Goal: Book appointment/travel/reservation

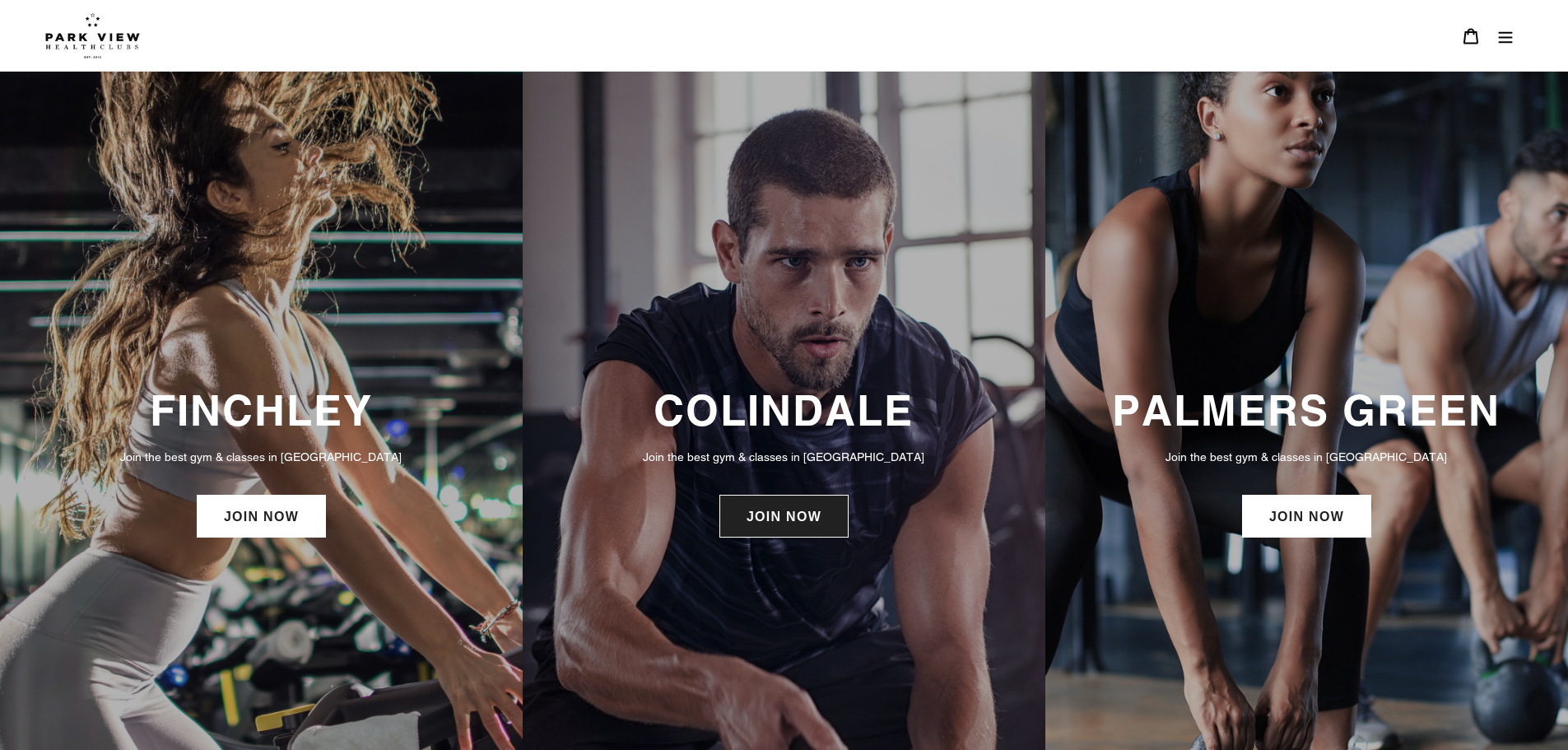
click at [785, 521] on link "JOIN NOW" at bounding box center [784, 516] width 130 height 43
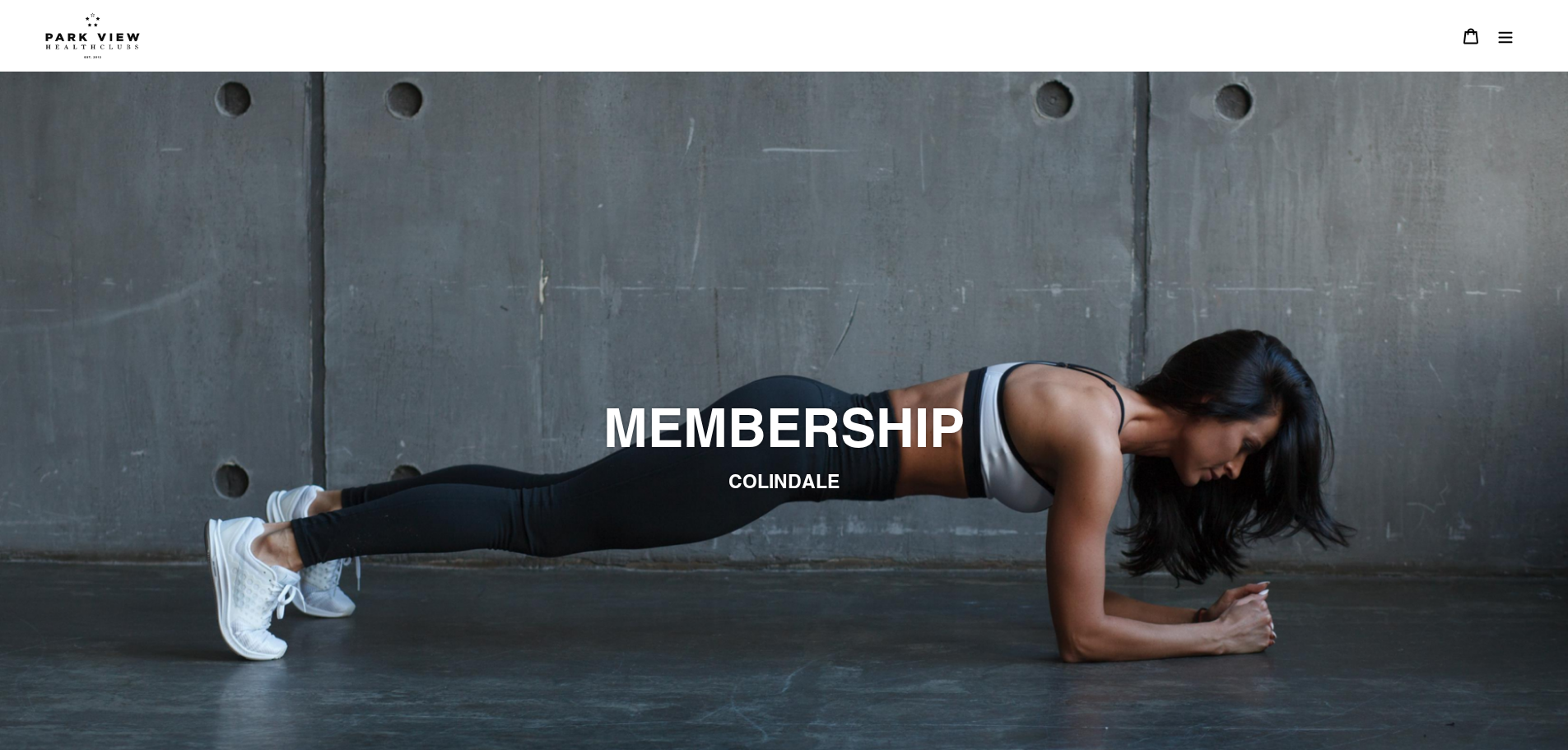
click at [1505, 38] on icon "Menu" at bounding box center [1506, 36] width 16 height 16
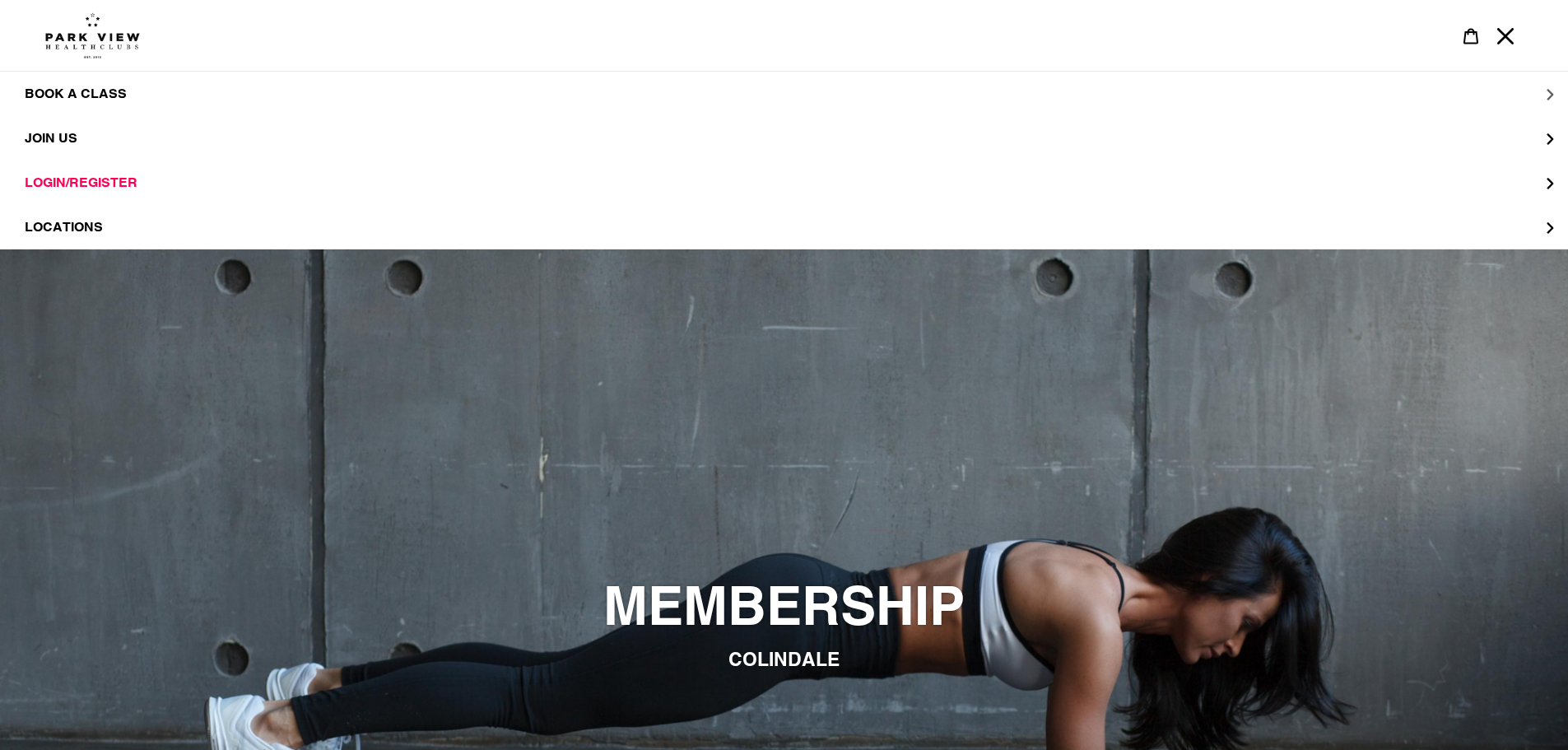
click at [76, 98] on span "BOOK A CLASS" at bounding box center [76, 94] width 102 height 16
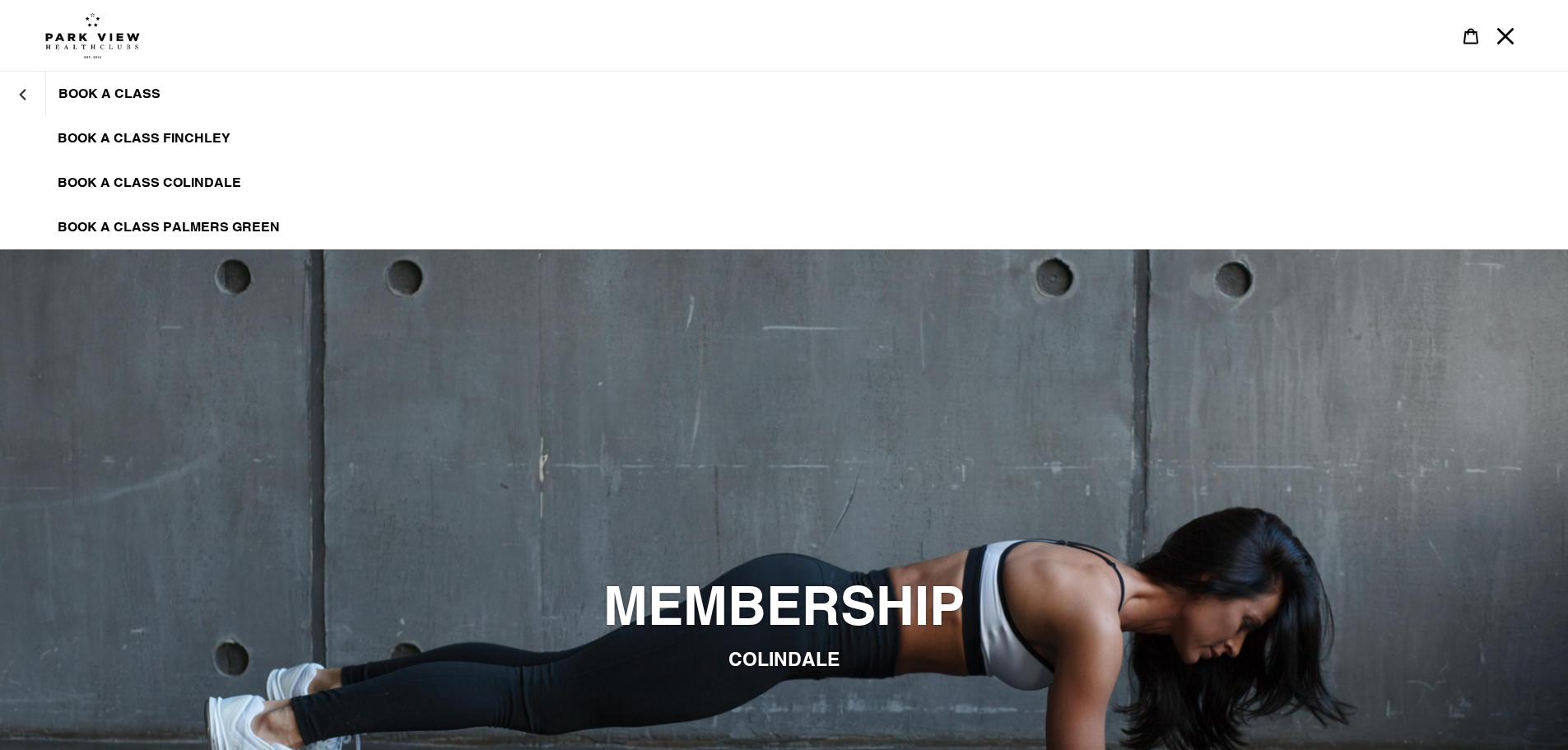
click at [129, 188] on span "BOOK A CLASS COLINDALE" at bounding box center [149, 182] width 183 height 16
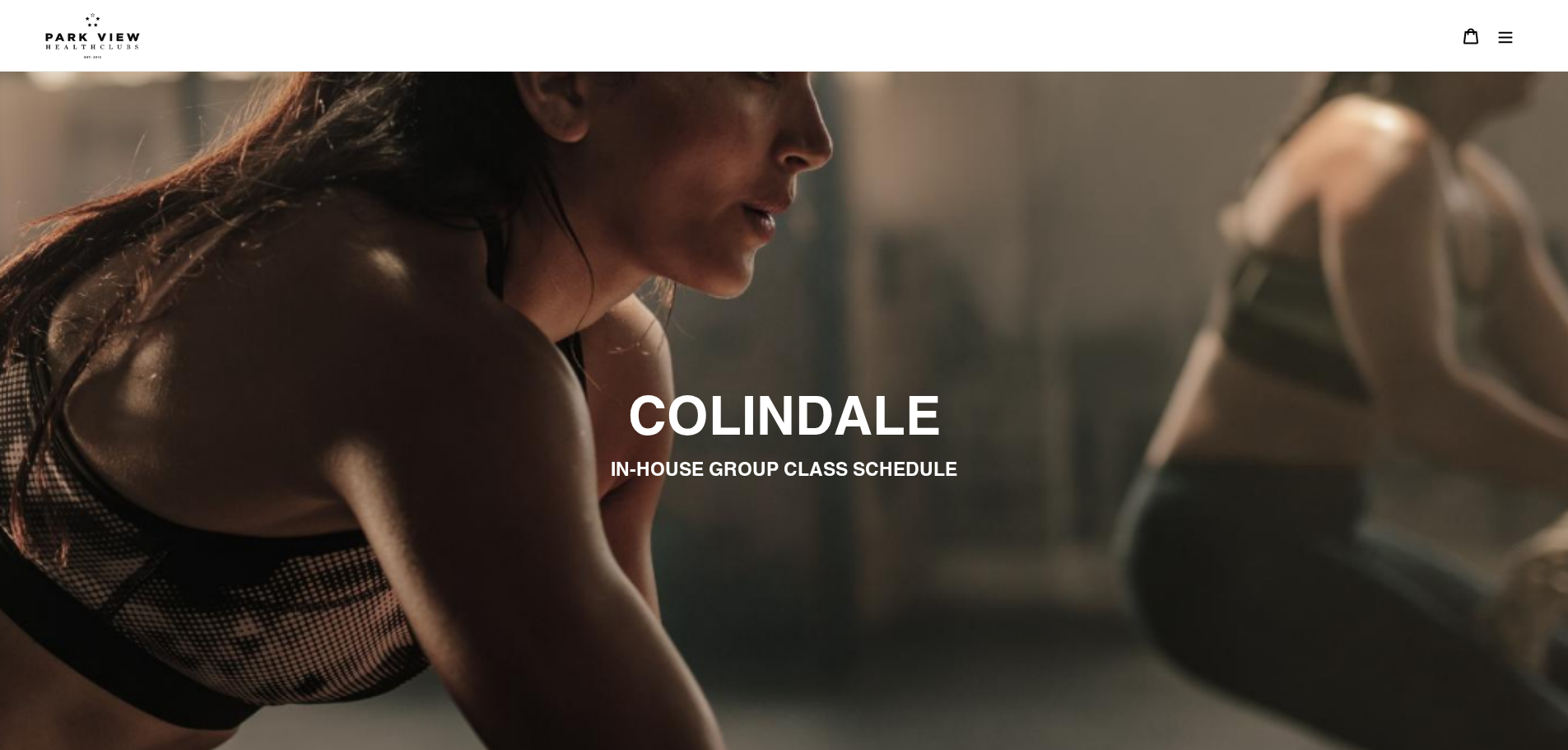
click at [1494, 26] on button "Menu" at bounding box center [1506, 36] width 35 height 36
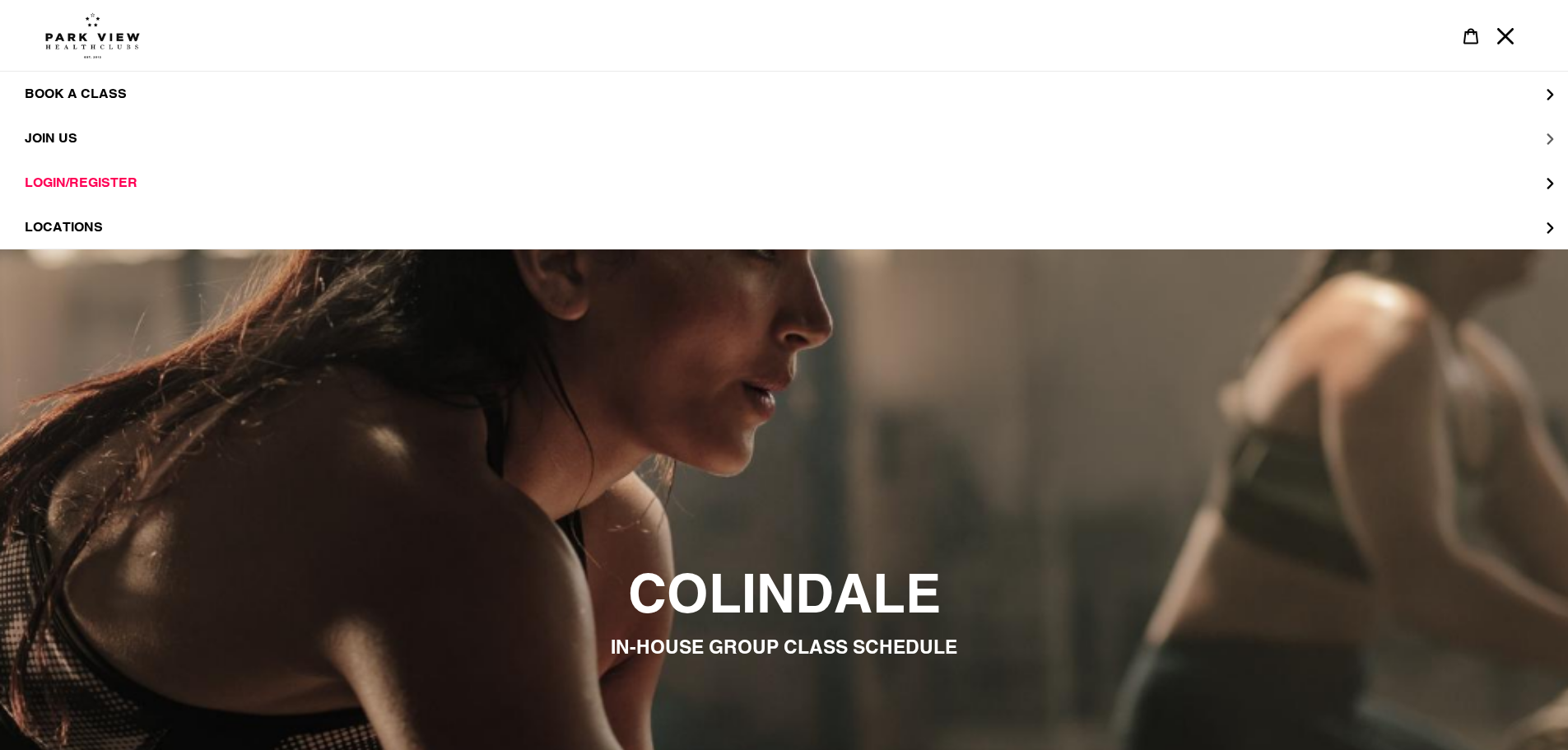
click at [61, 138] on span "JOIN US" at bounding box center [51, 139] width 53 height 16
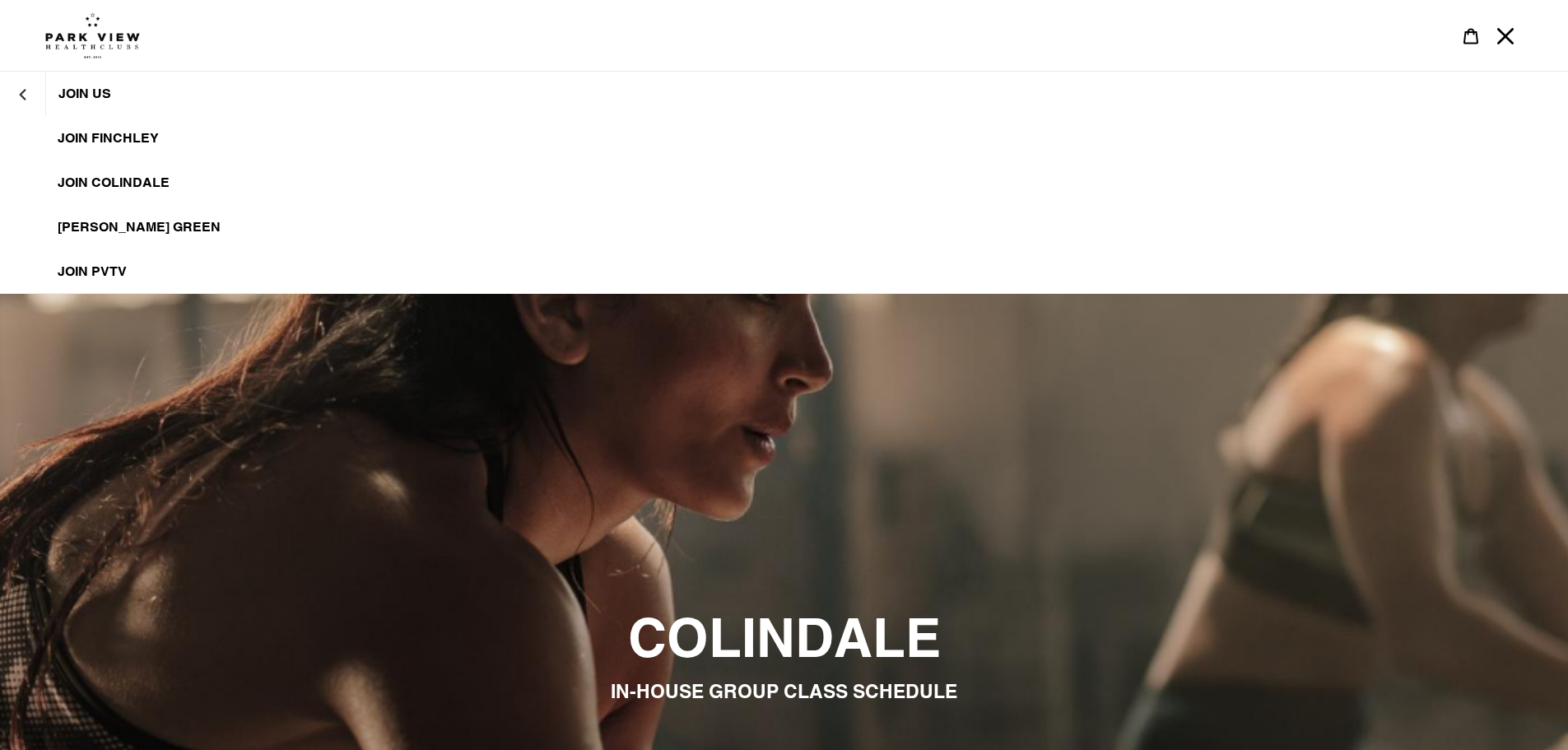
click at [117, 178] on span "JOIN Colindale" at bounding box center [113, 182] width 112 height 16
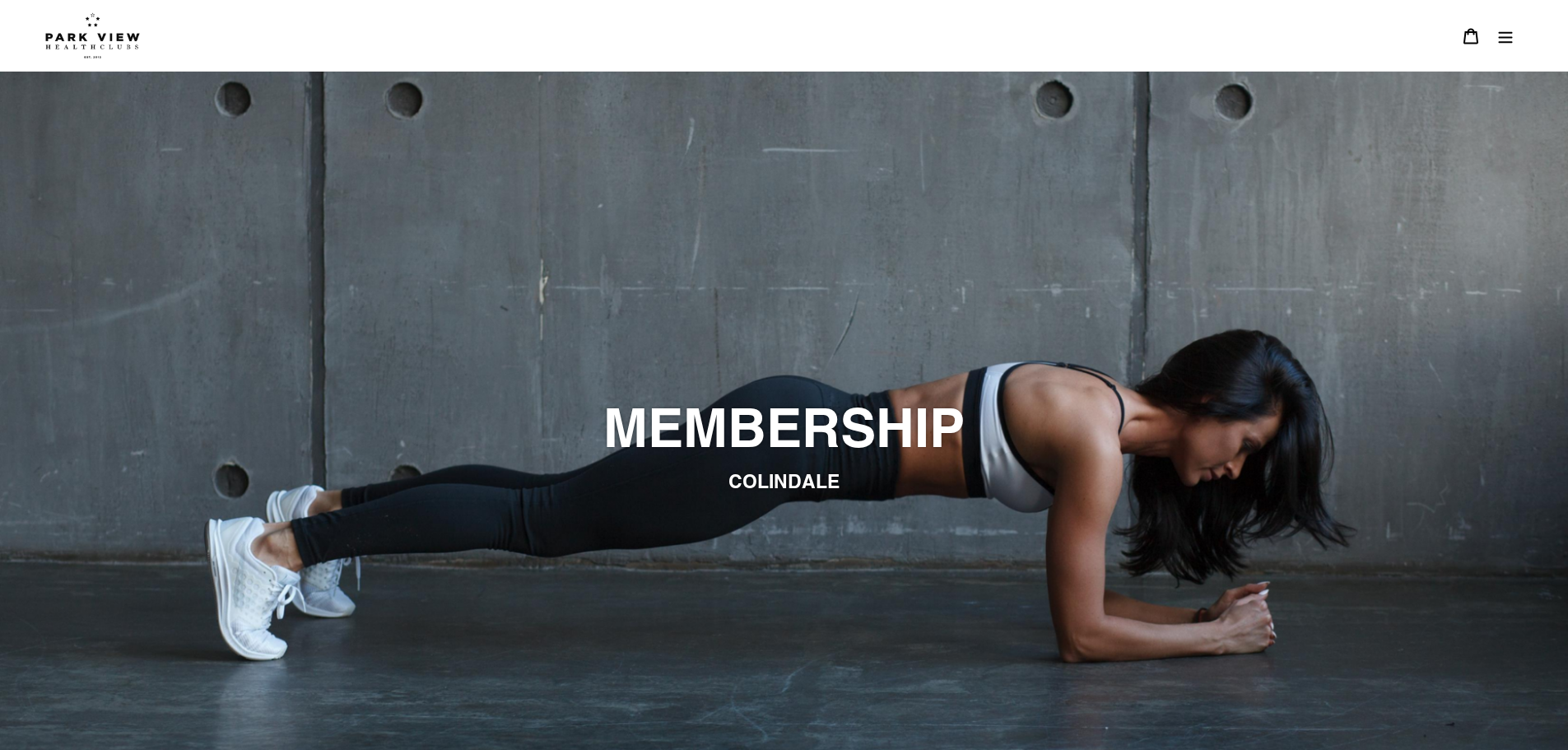
click at [1501, 42] on icon "Menu" at bounding box center [1506, 36] width 14 height 12
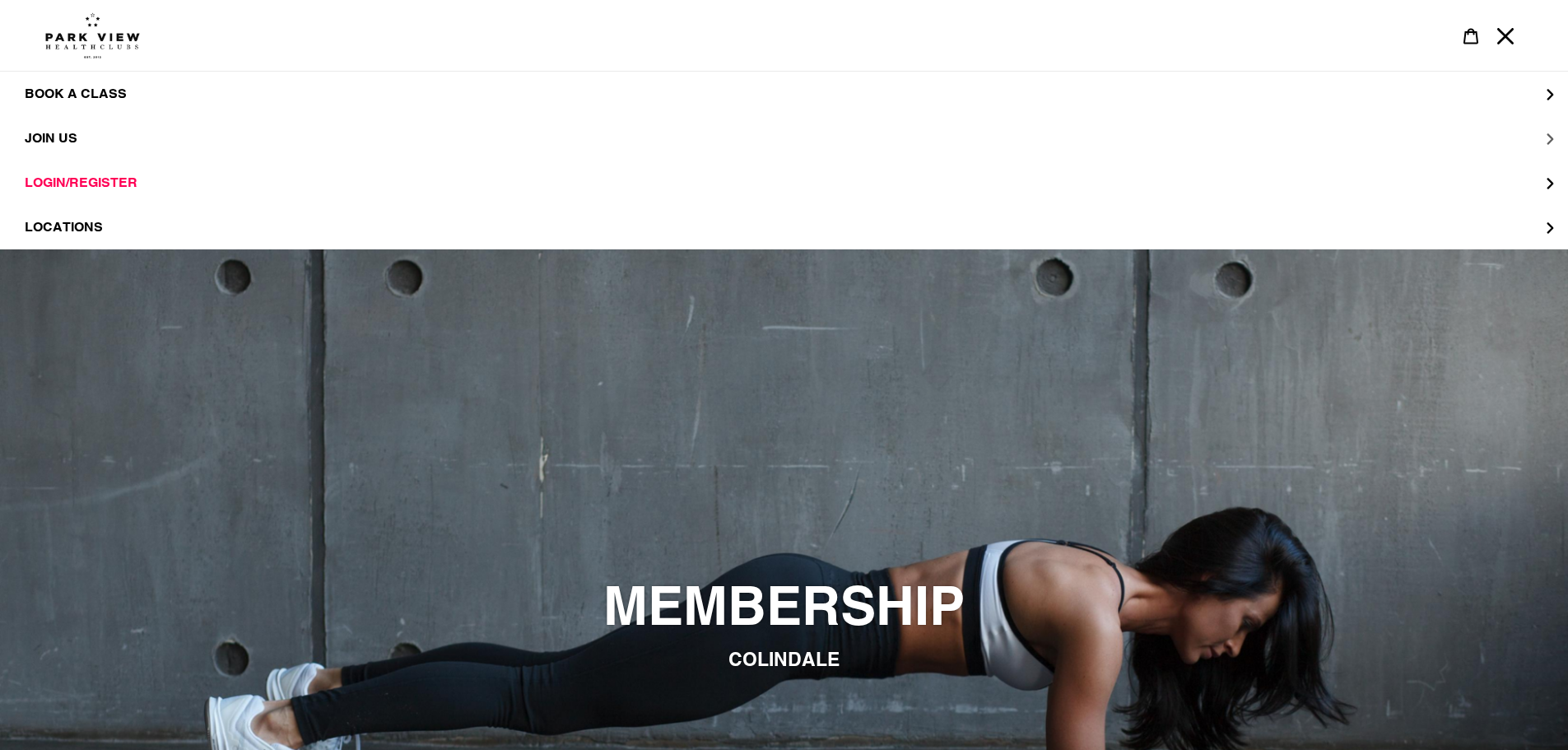
click at [63, 131] on span "JOIN US" at bounding box center [51, 138] width 53 height 16
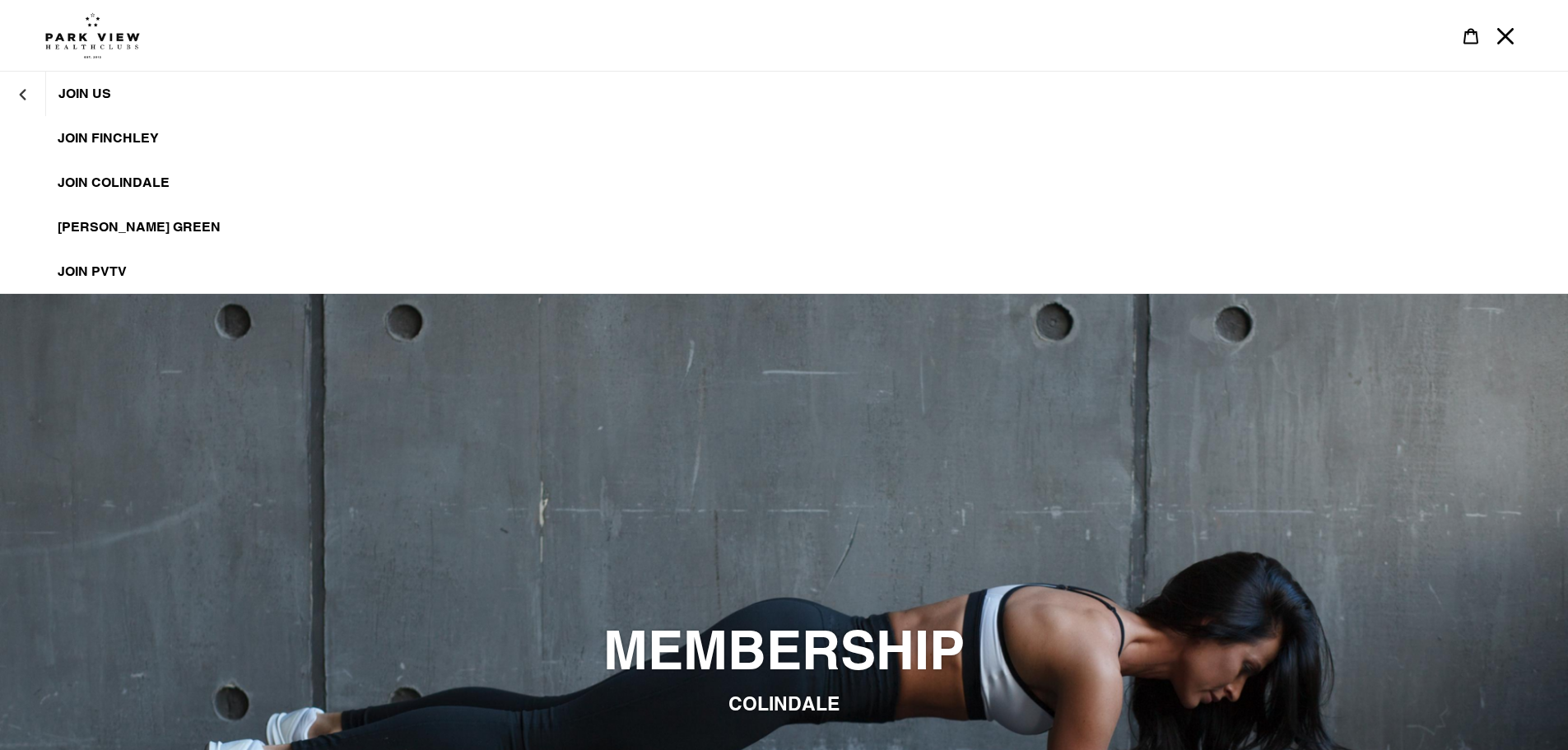
click at [109, 172] on link "JOIN Colindale" at bounding box center [784, 182] width 1568 height 45
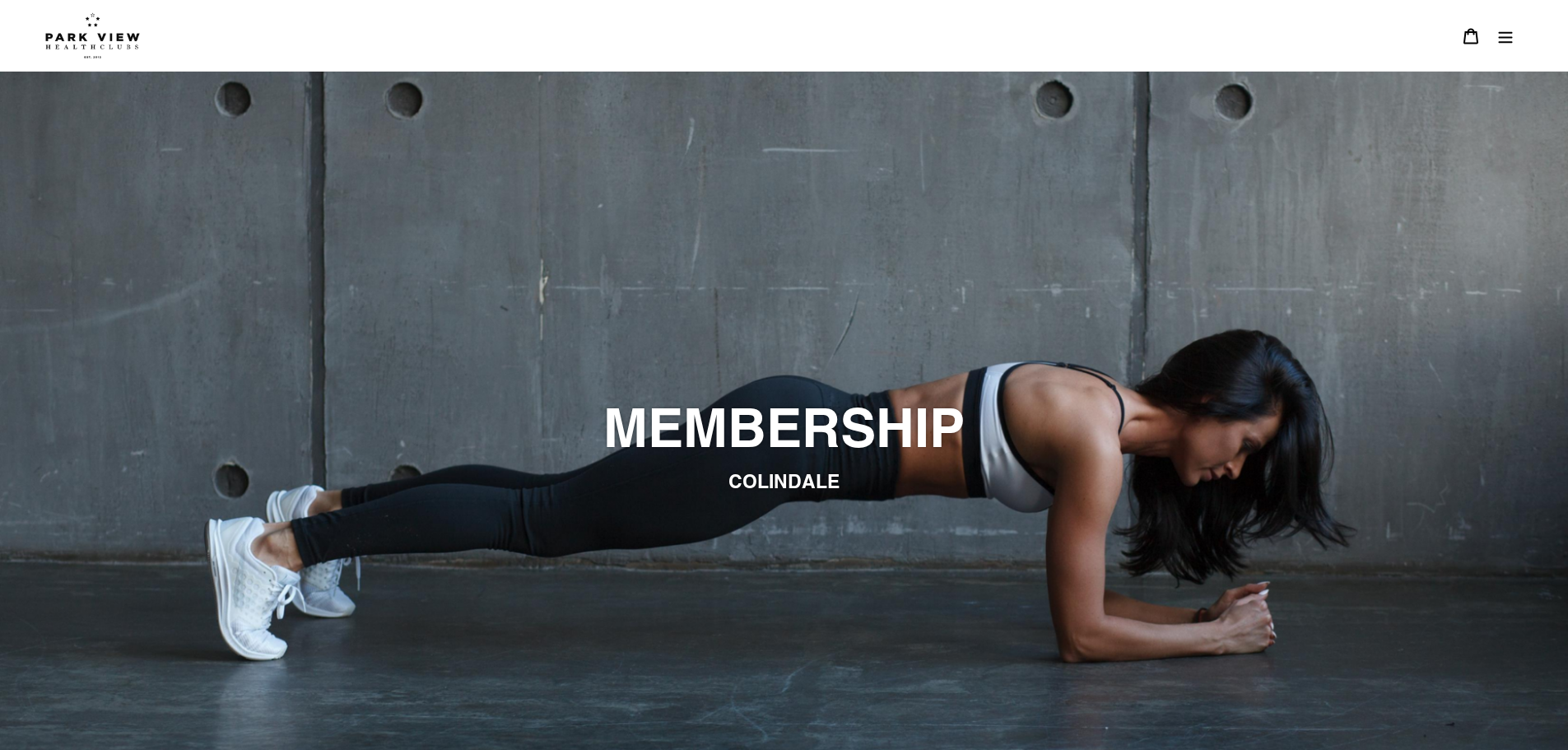
click at [63, 43] on img at bounding box center [93, 36] width 95 height 47
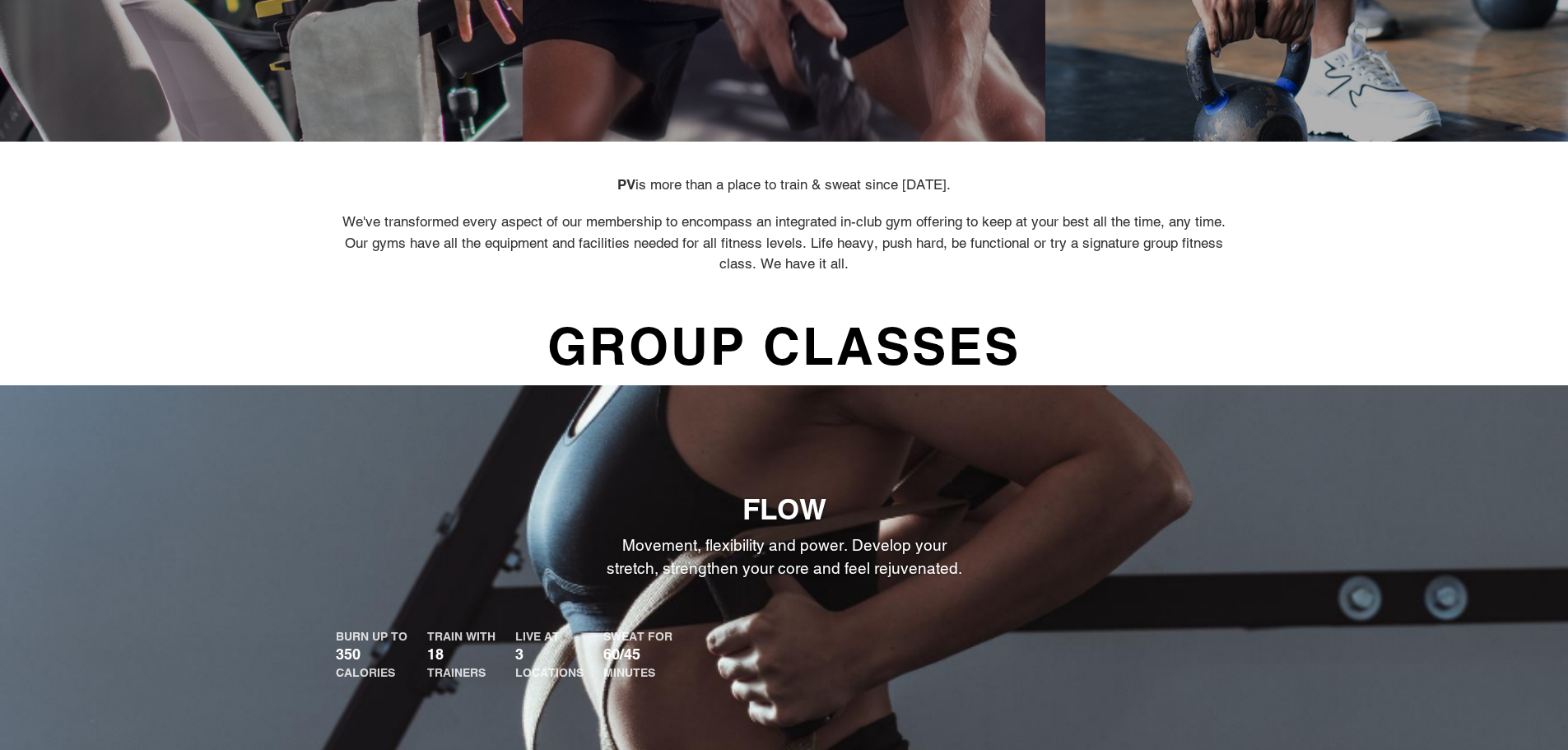
scroll to position [1070, 0]
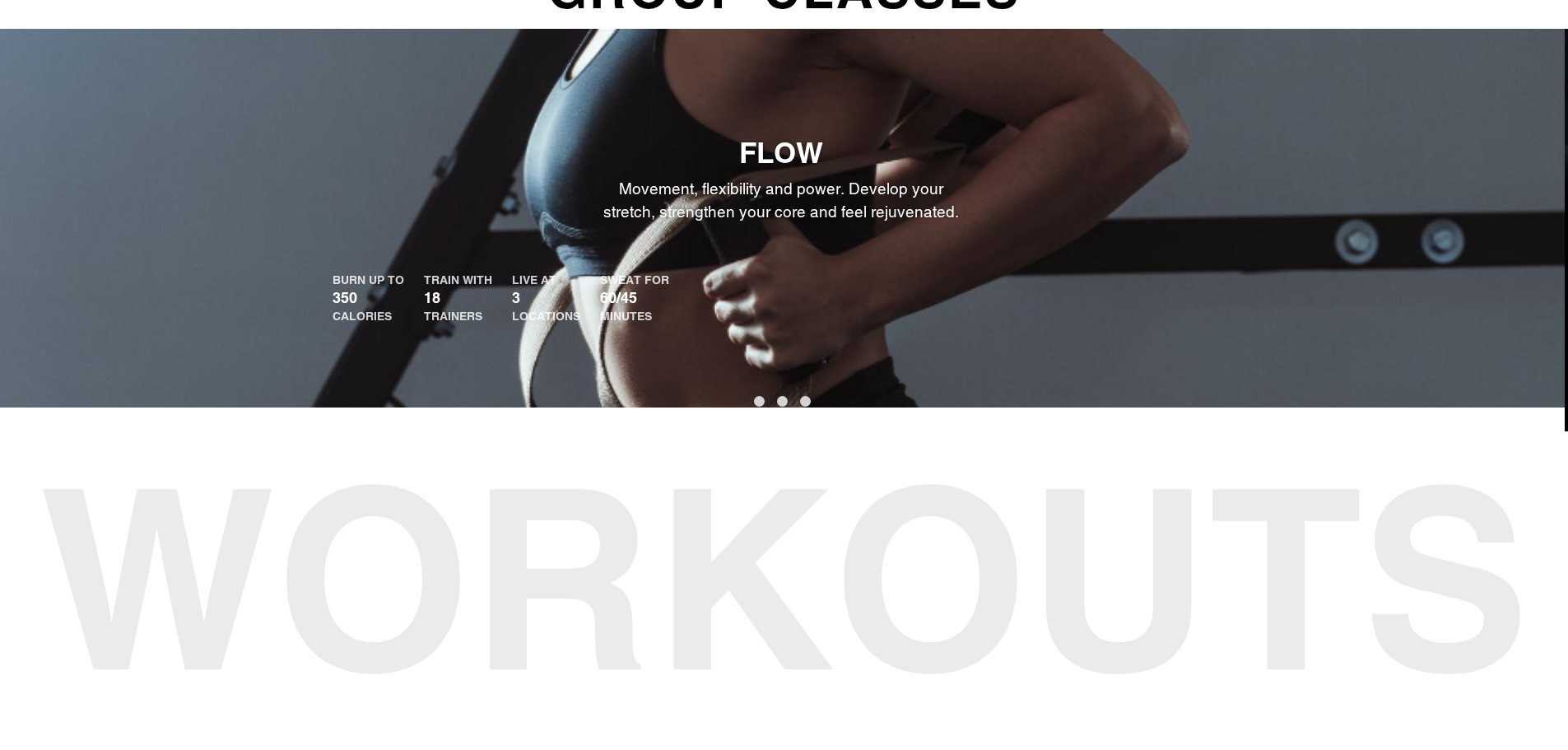
drag, startPoint x: 1395, startPoint y: 251, endPoint x: 391, endPoint y: 325, distance: 1006.7
click at [391, 325] on div "FLOW Movement, flexibility and power. Develop your stretch, strengthen your cor…" at bounding box center [780, 219] width 1568 height 380
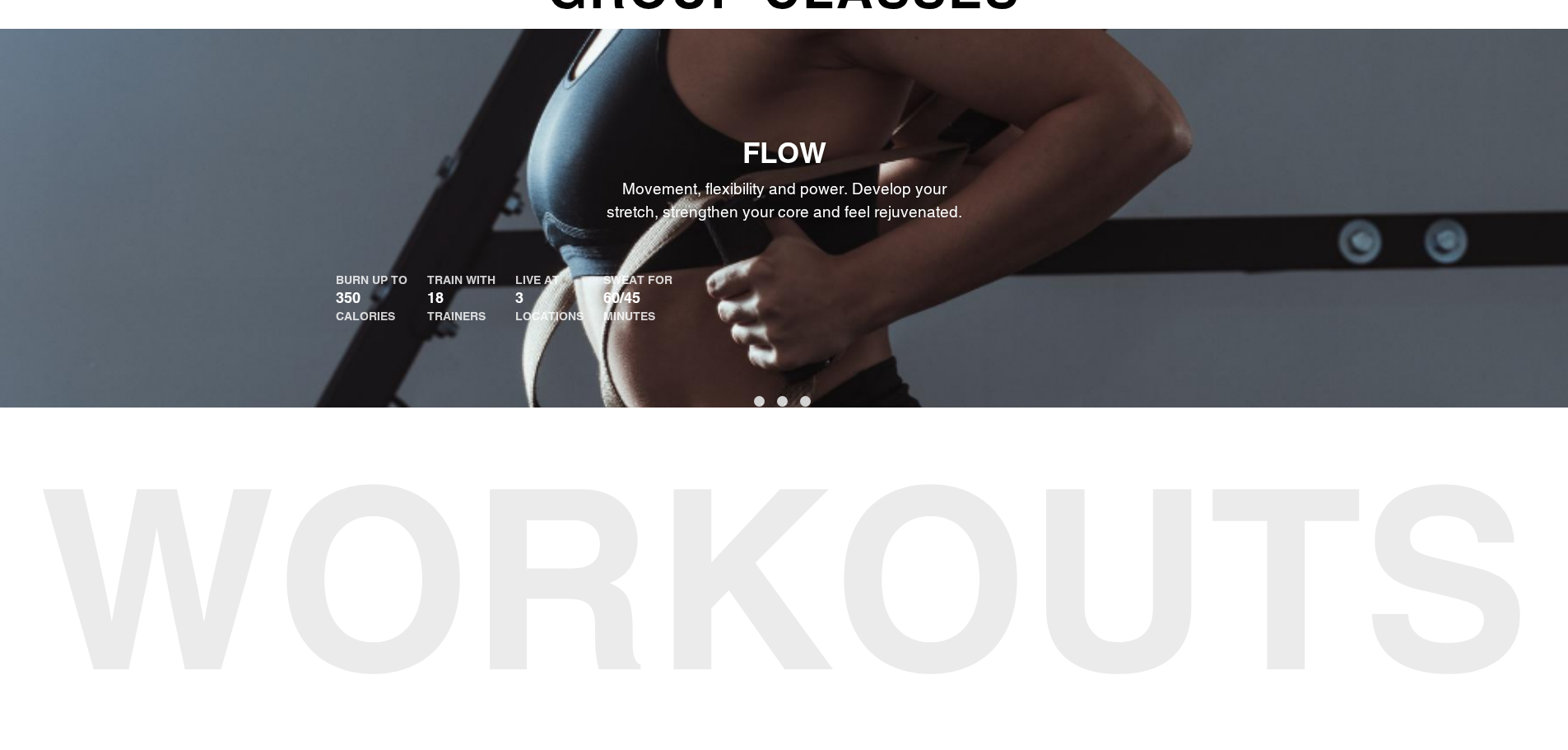
click at [756, 407] on button "1" at bounding box center [760, 401] width 11 height 11
click at [784, 407] on button "2" at bounding box center [783, 401] width 11 height 11
click at [811, 407] on button "3" at bounding box center [805, 401] width 11 height 11
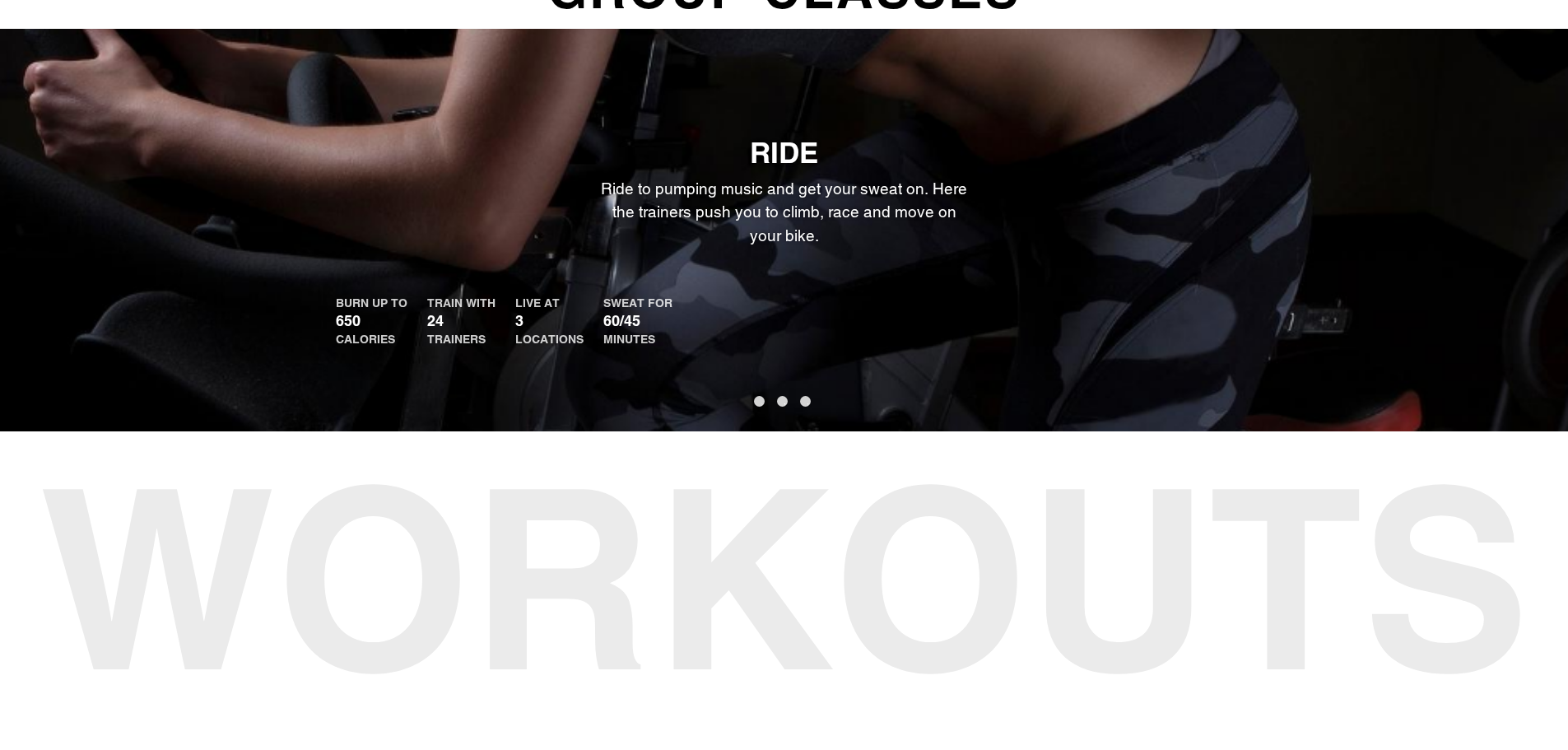
click at [784, 407] on button "2" at bounding box center [783, 401] width 11 height 11
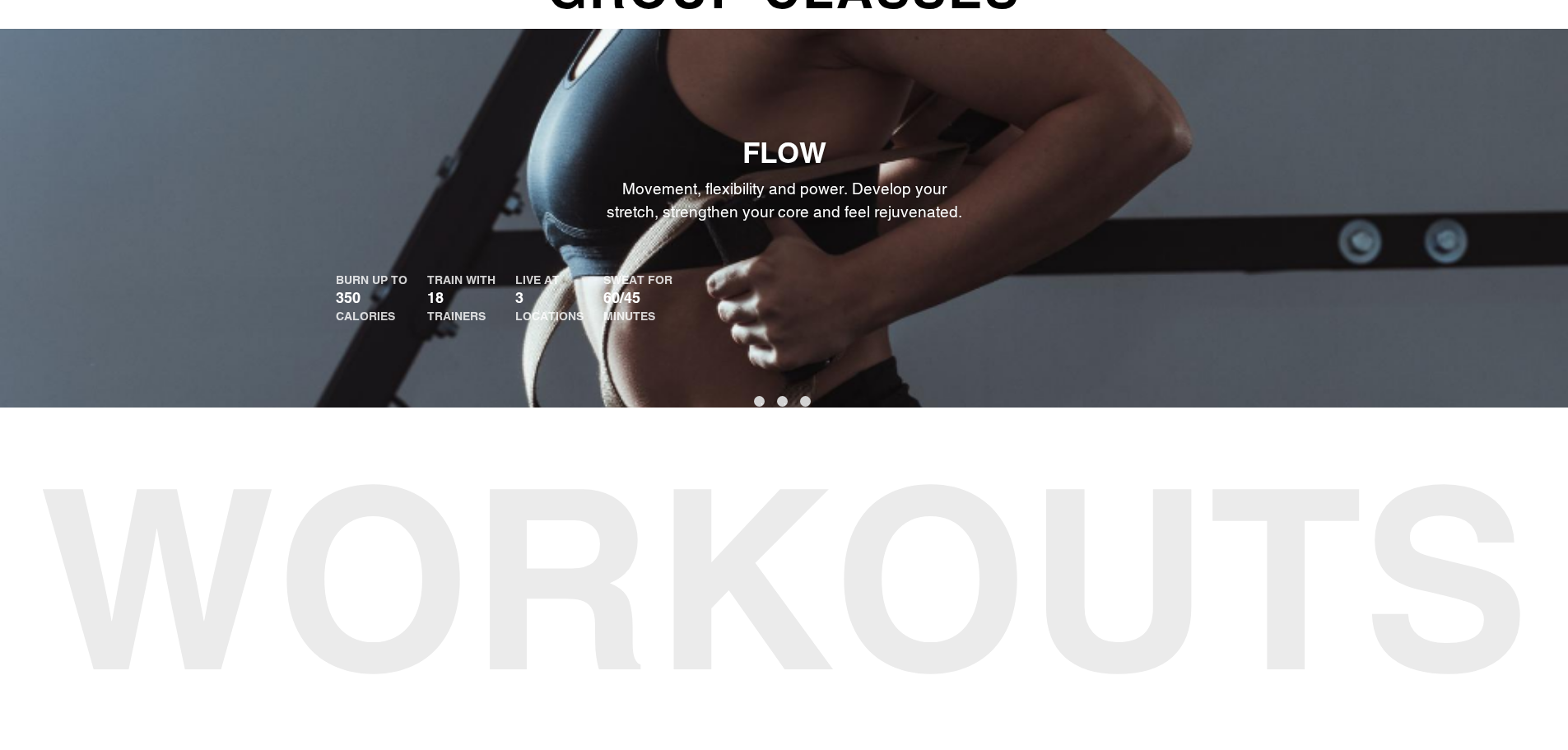
click at [761, 406] on button "1" at bounding box center [760, 401] width 11 height 11
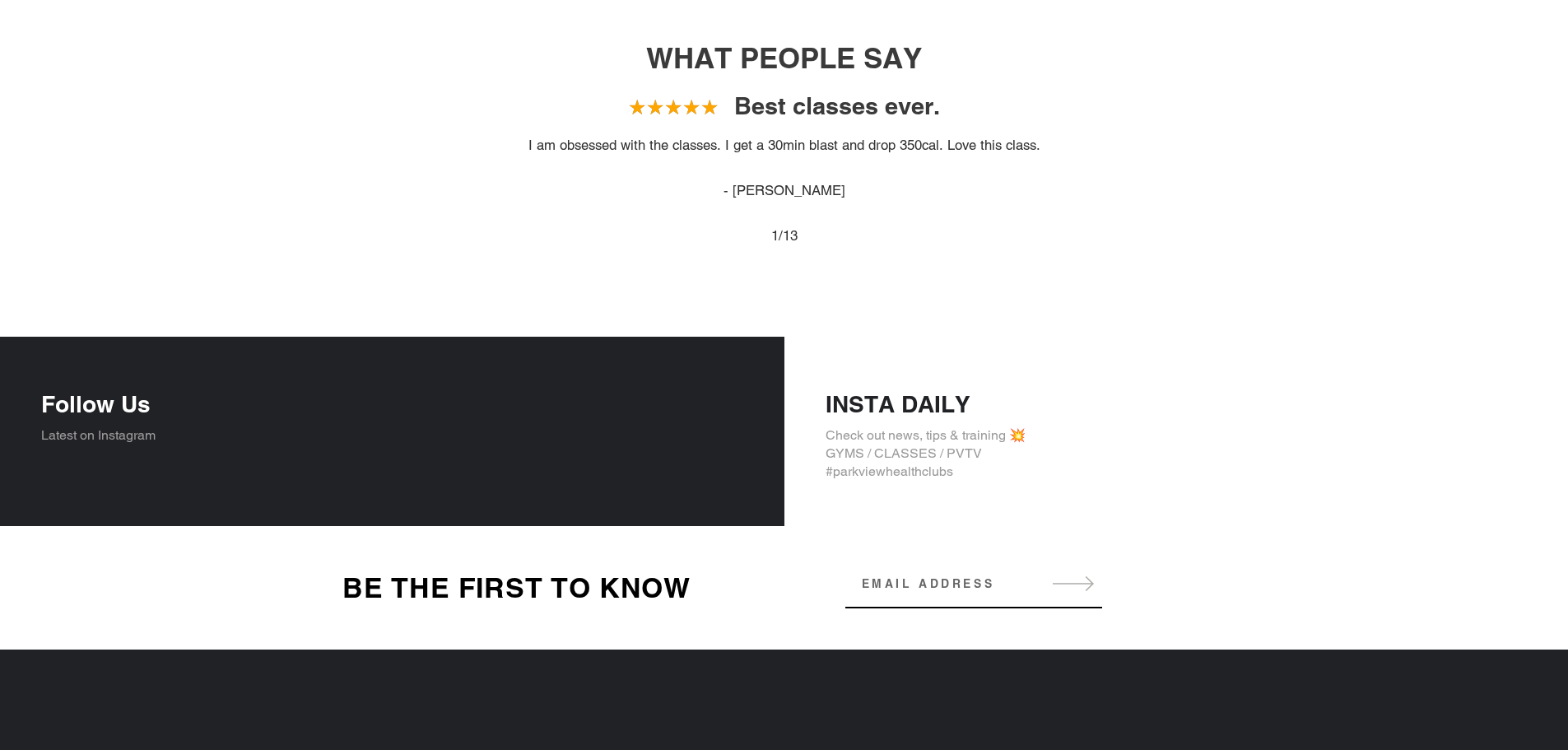
scroll to position [0, 0]
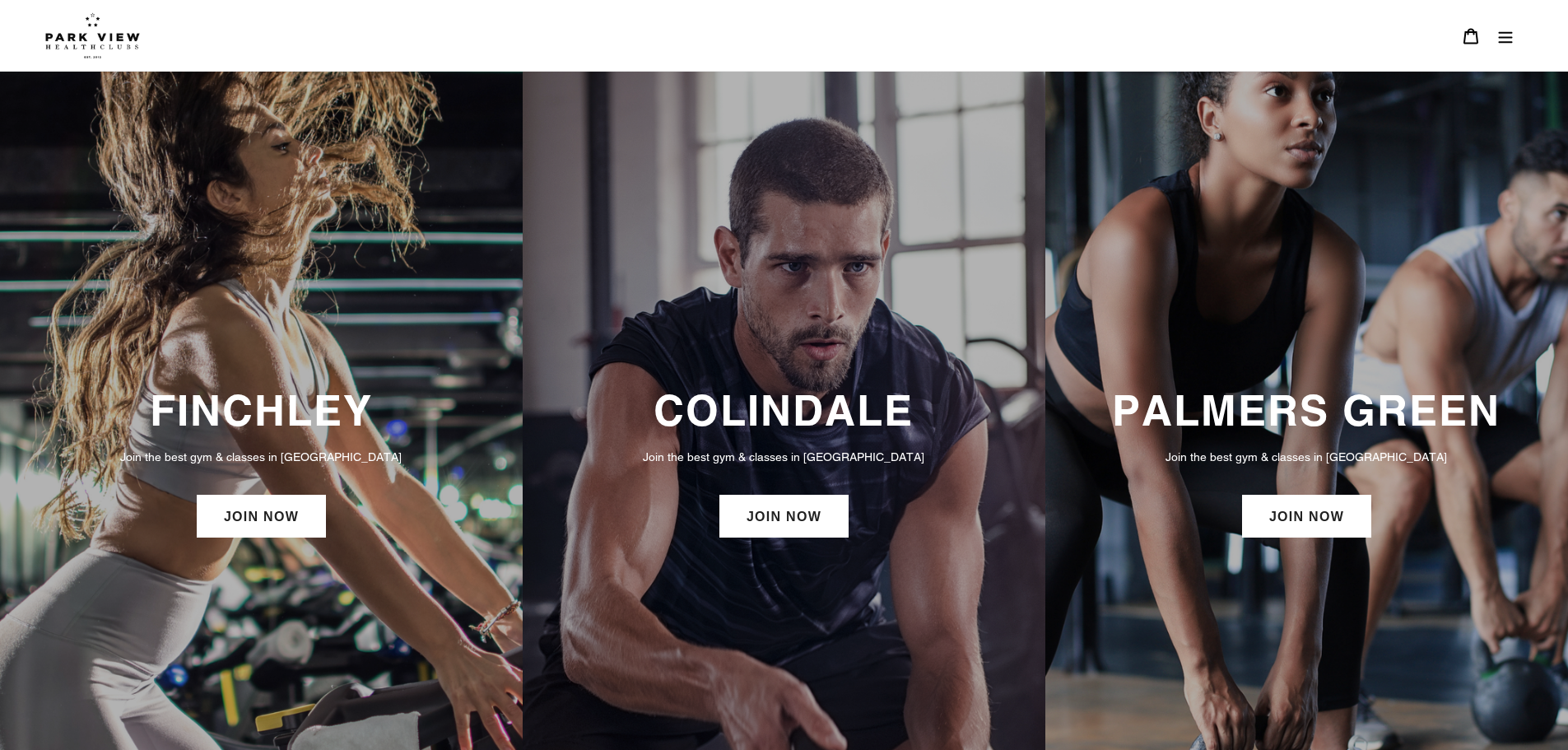
click at [1501, 36] on icon "Menu" at bounding box center [1506, 36] width 16 height 16
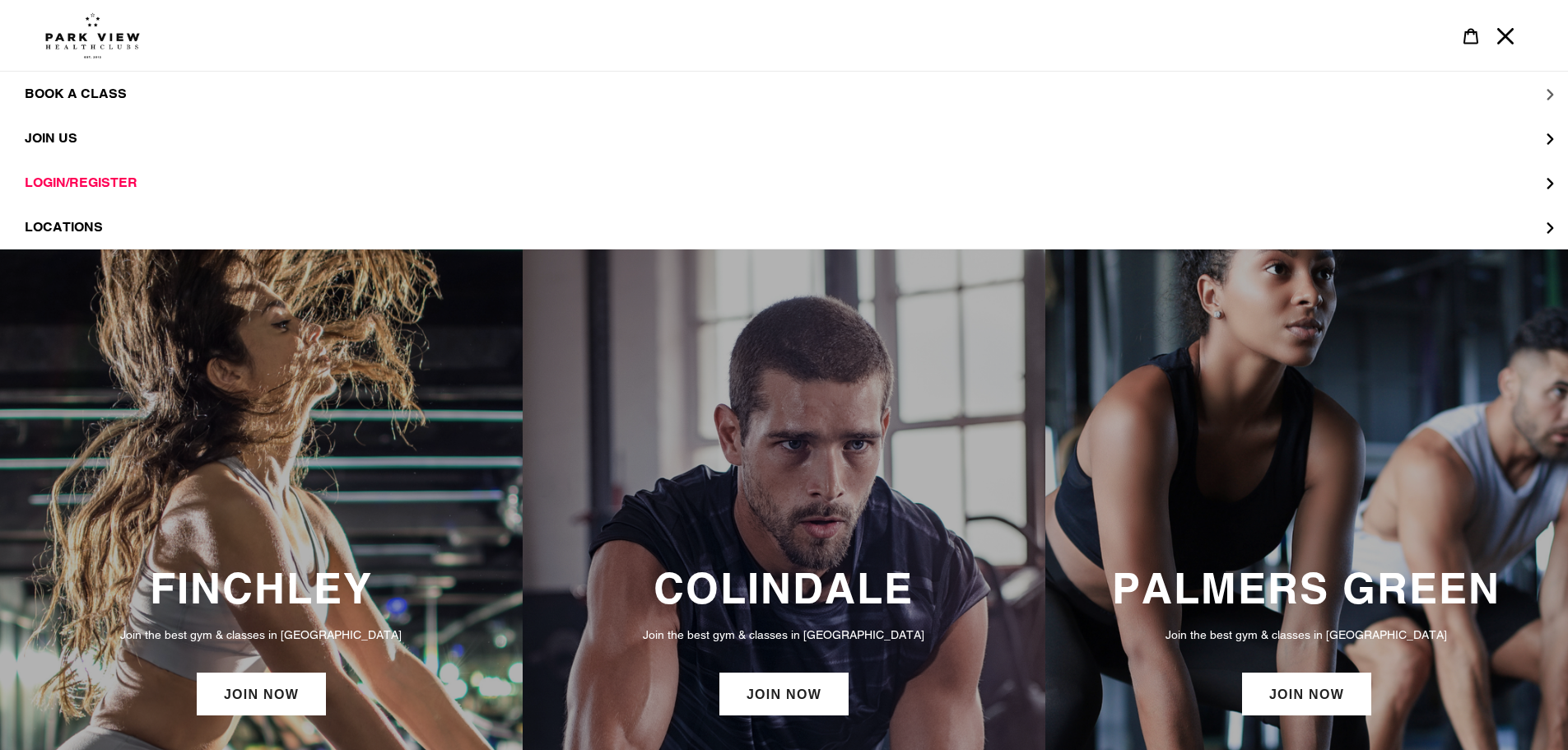
click at [84, 89] on span "BOOK A CLASS" at bounding box center [76, 94] width 102 height 16
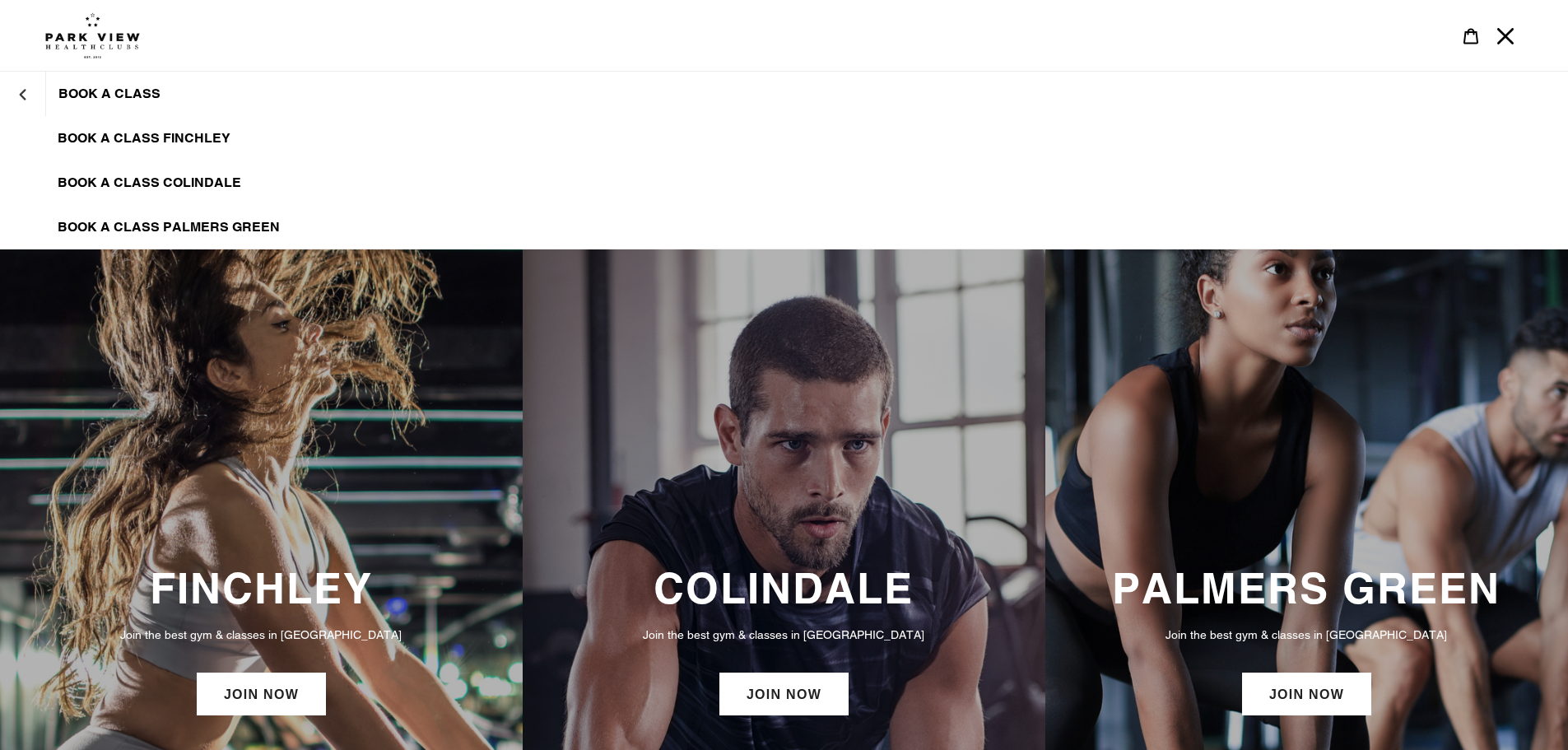
click at [133, 175] on span "BOOK A CLASS COLINDALE" at bounding box center [149, 182] width 183 height 16
